Goal: Information Seeking & Learning: Find specific fact

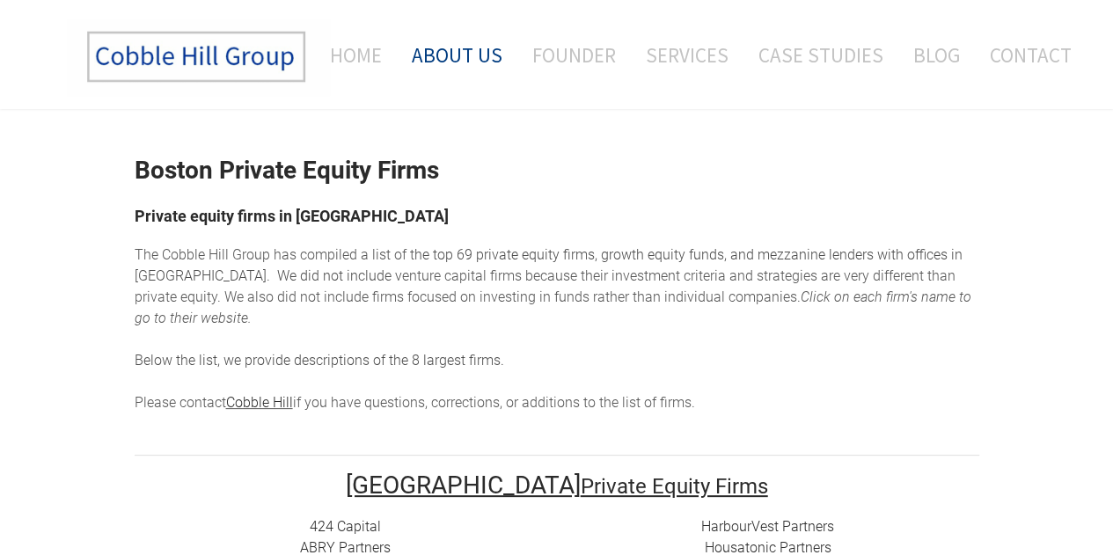
click at [472, 57] on link "About Us" at bounding box center [457, 54] width 117 height 73
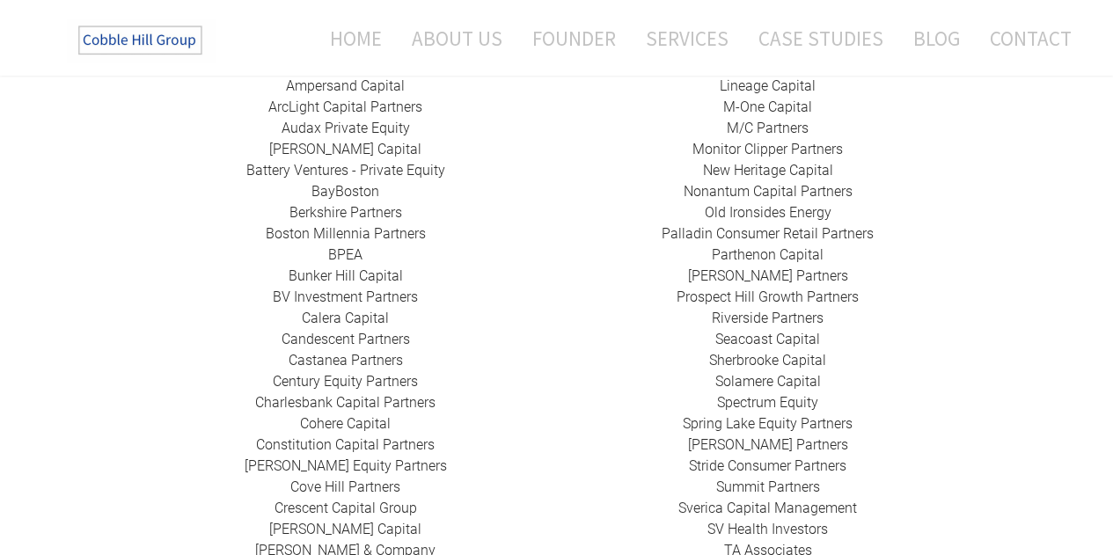
scroll to position [531, 0]
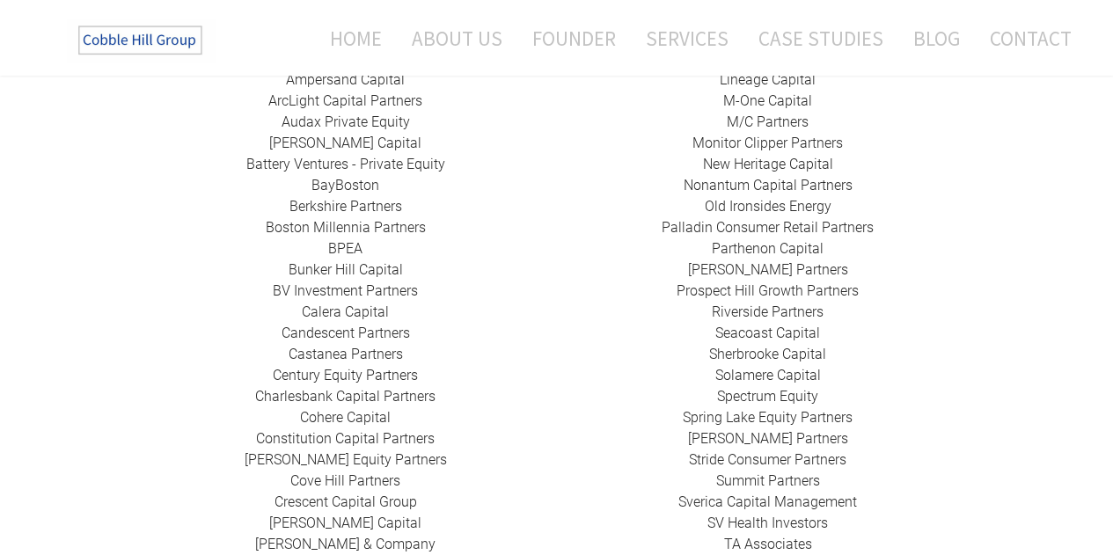
click at [218, 438] on div "424 Capital ​ABRY Partners Advent International Alchemi Capital ​Ampersand Capi…" at bounding box center [346, 354] width 422 height 739
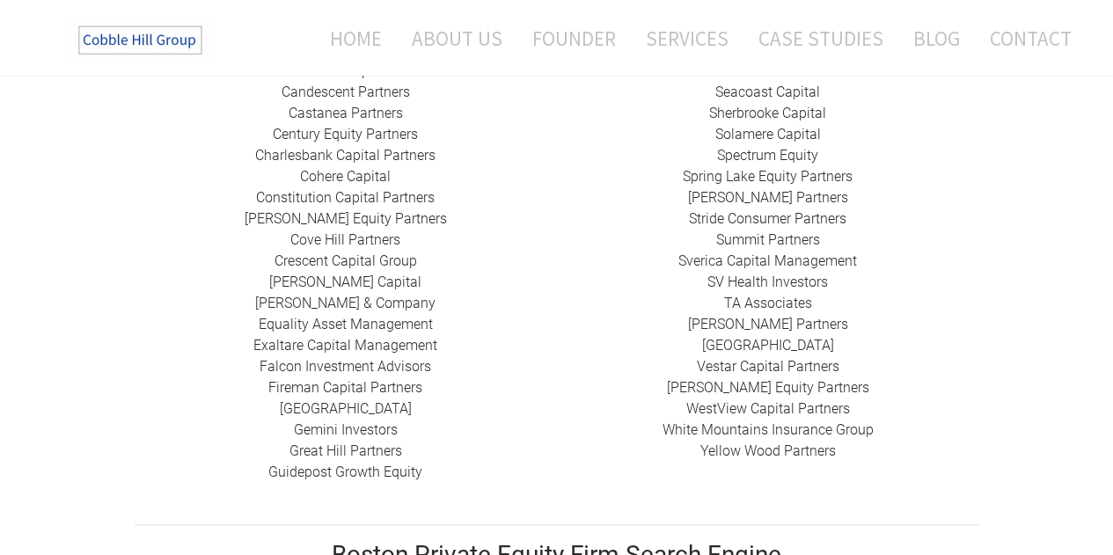
scroll to position [773, 0]
click at [297, 463] on link "Guidepost Growth Equity" at bounding box center [345, 471] width 154 height 17
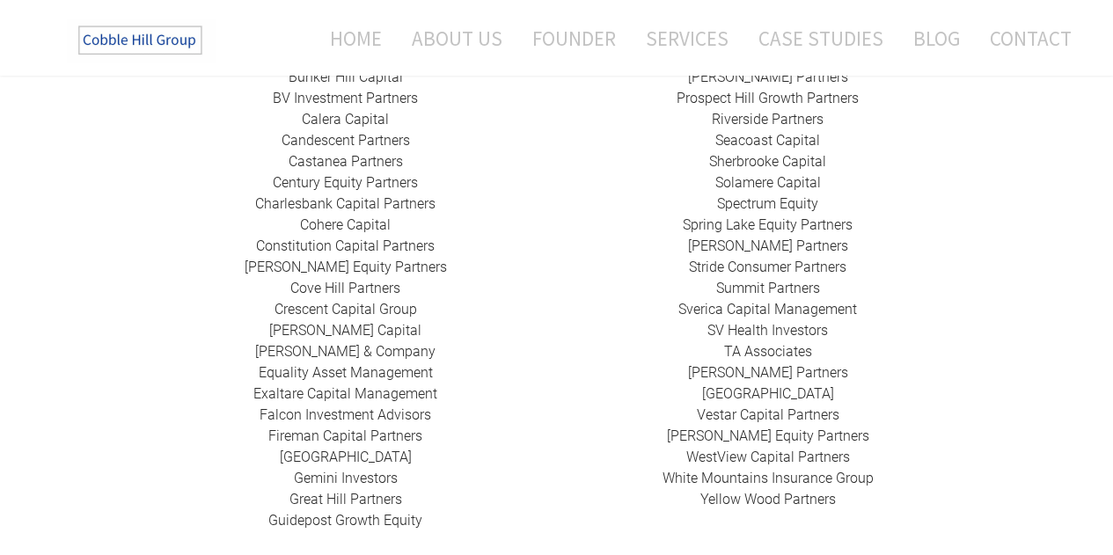
scroll to position [725, 0]
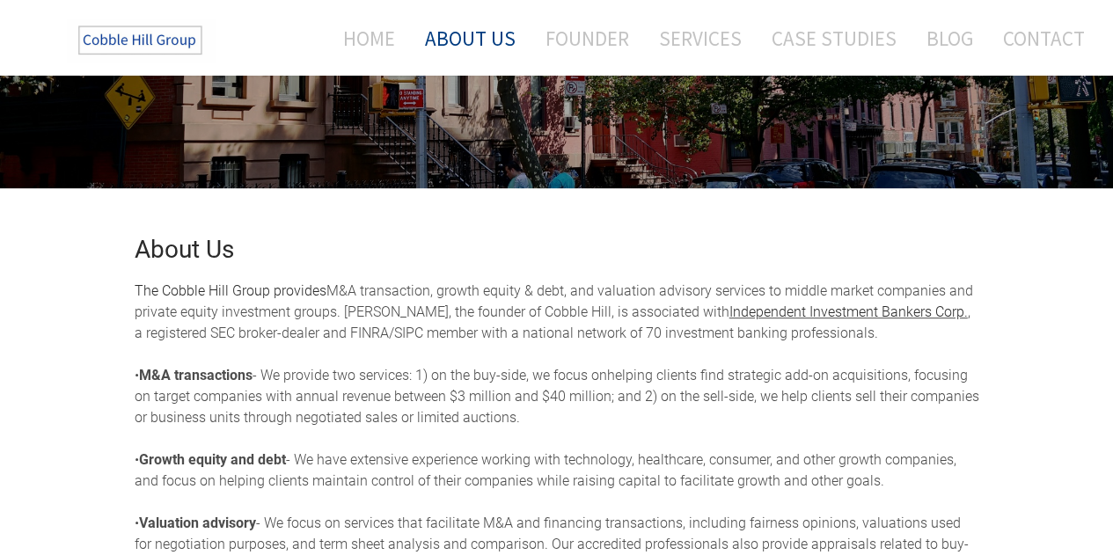
scroll to position [252, 0]
